Goal: Transaction & Acquisition: Purchase product/service

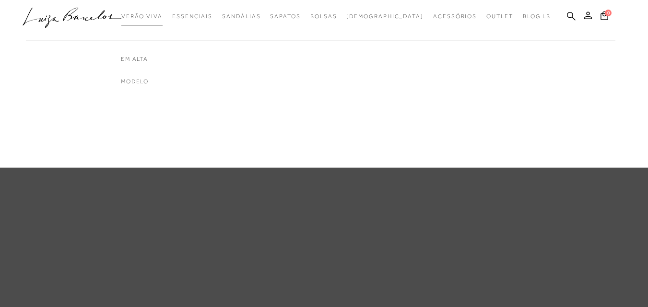
click at [157, 12] on link "Verão Viva" at bounding box center [141, 17] width 41 height 18
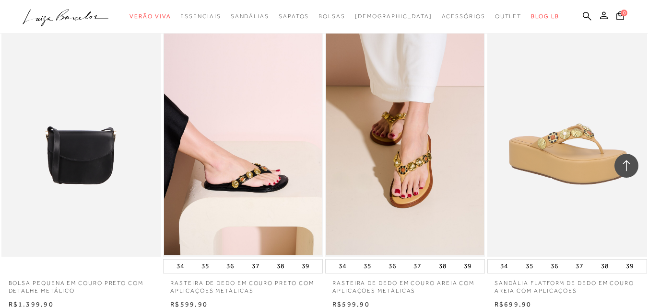
scroll to position [1726, 0]
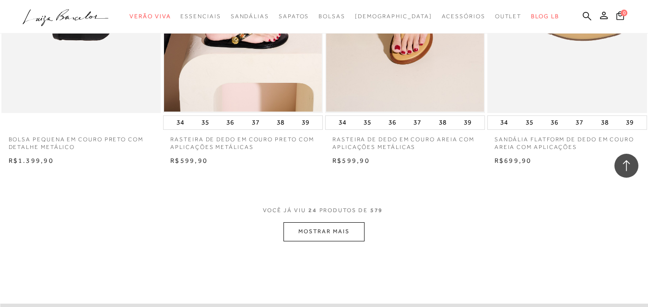
click at [343, 228] on button "MOSTRAR MAIS" at bounding box center [323, 232] width 81 height 19
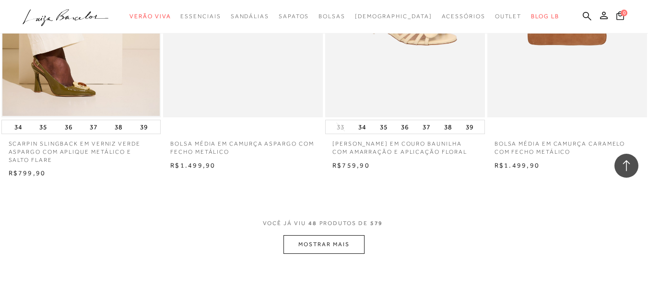
scroll to position [3597, 0]
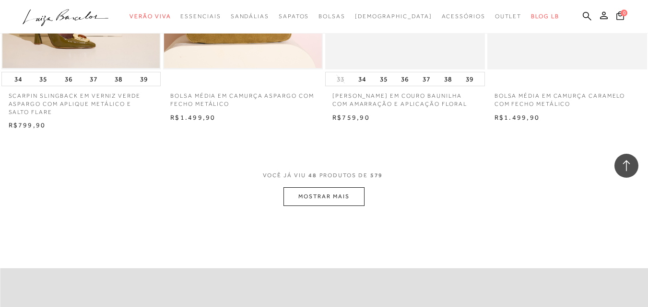
click at [318, 190] on button "MOSTRAR MAIS" at bounding box center [323, 196] width 81 height 19
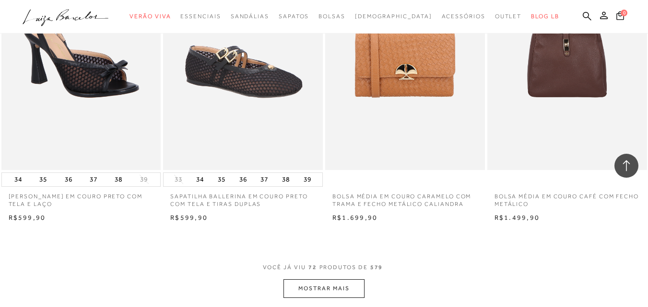
scroll to position [5371, 0]
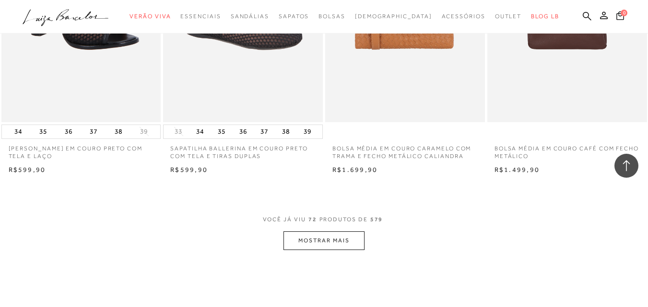
click at [316, 243] on button "MOSTRAR MAIS" at bounding box center [323, 241] width 81 height 19
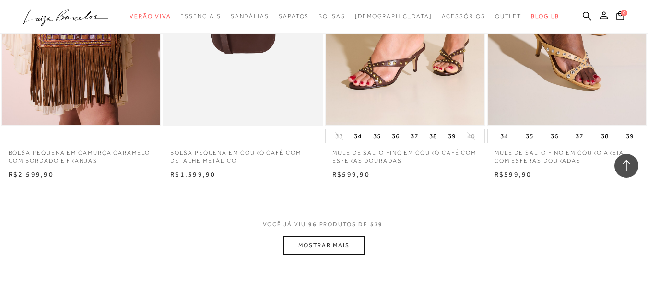
scroll to position [7241, 0]
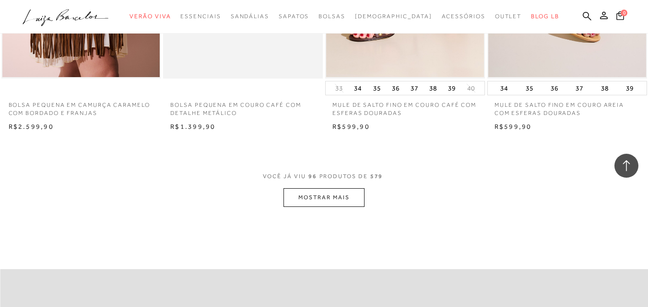
click at [338, 195] on button "MOSTRAR MAIS" at bounding box center [323, 197] width 81 height 19
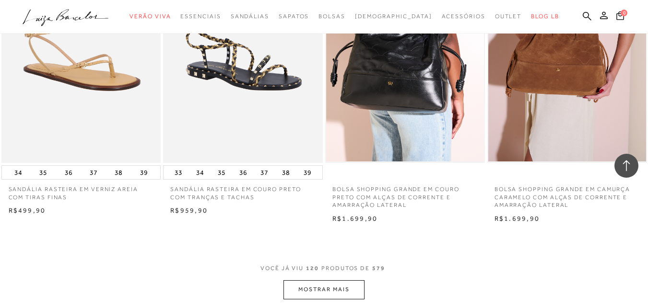
scroll to position [9015, 0]
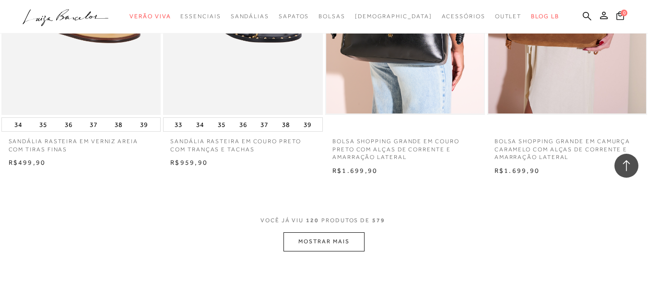
click at [346, 239] on button "MOSTRAR MAIS" at bounding box center [323, 242] width 81 height 19
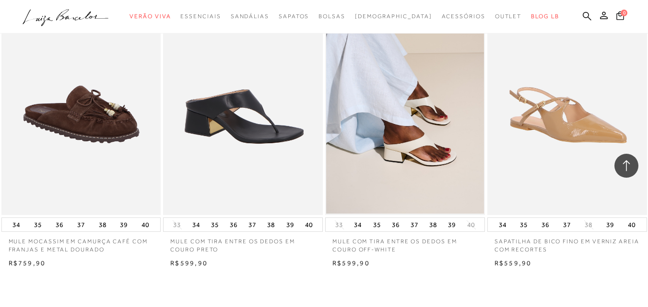
scroll to position [10838, 0]
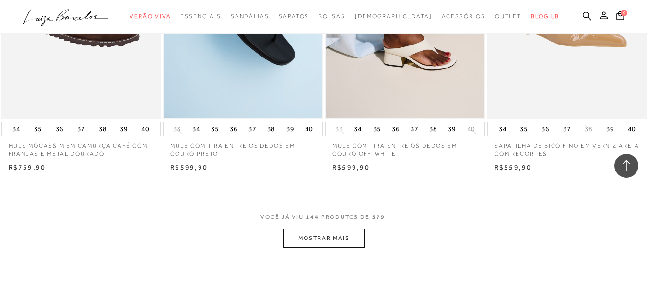
click at [306, 236] on button "MOSTRAR MAIS" at bounding box center [323, 238] width 81 height 19
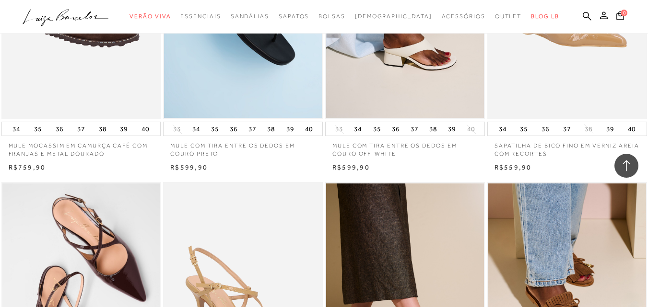
scroll to position [10933, 0]
